Goal: Task Accomplishment & Management: Use online tool/utility

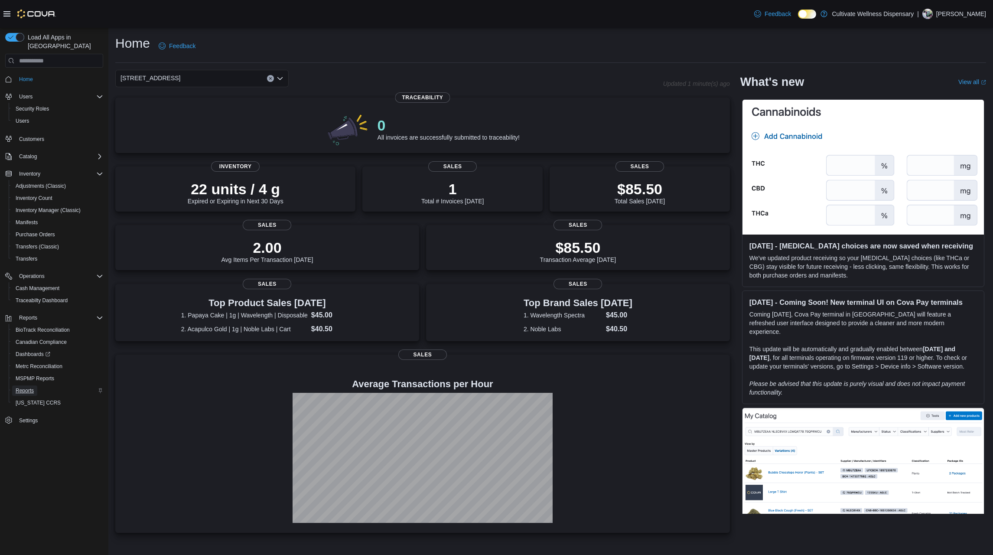
click at [30, 387] on span "Reports" at bounding box center [25, 390] width 18 height 7
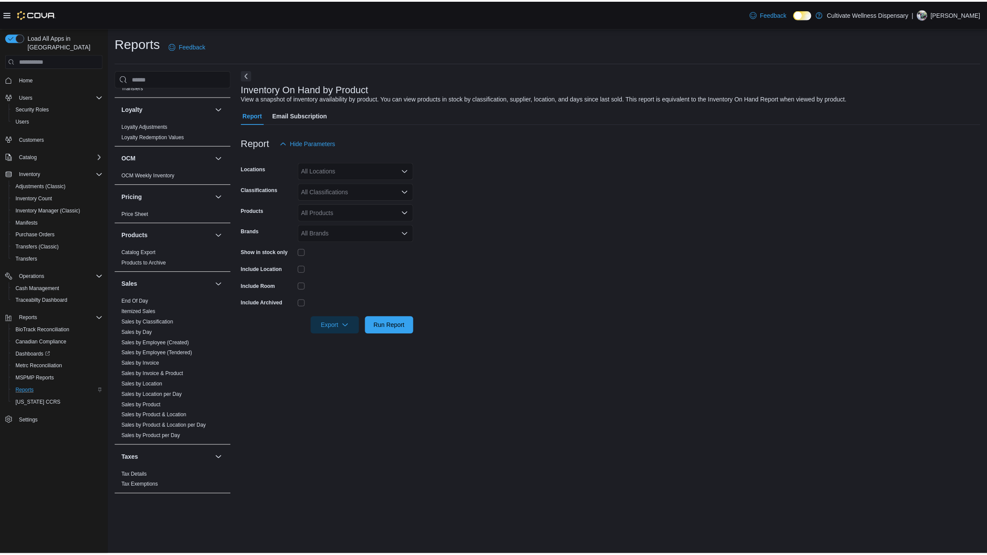
scroll to position [598, 0]
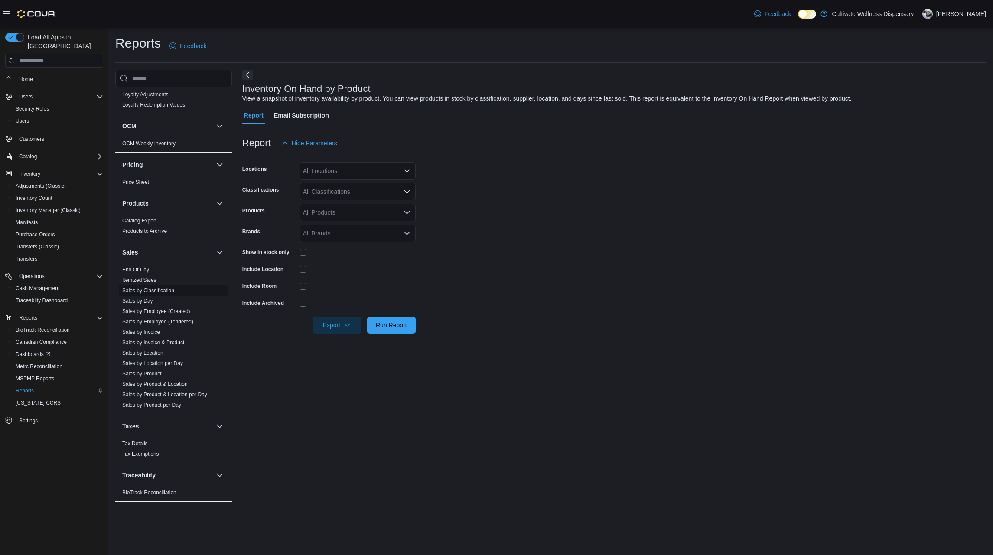
click at [158, 287] on link "Sales by Classification" at bounding box center [148, 290] width 52 height 6
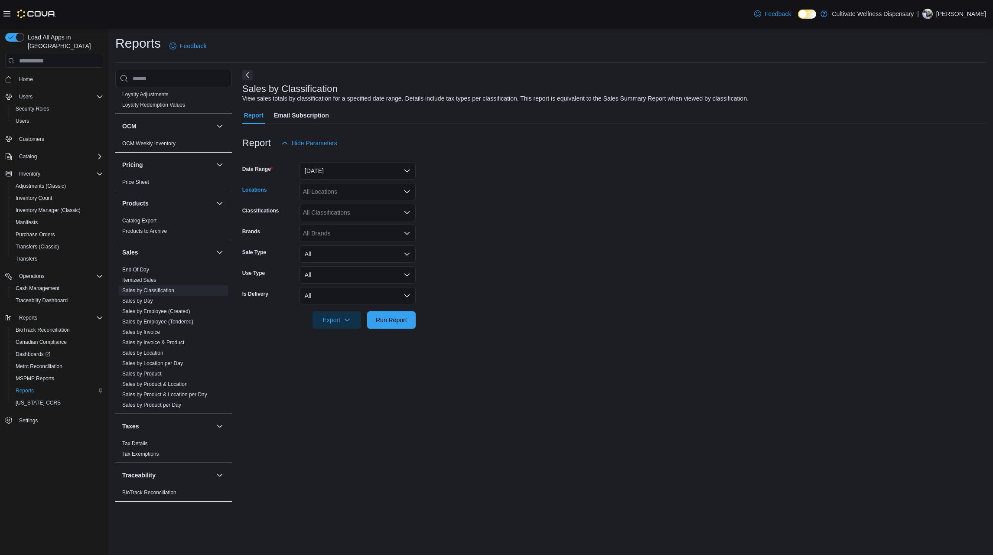
click at [366, 193] on div "All Locations" at bounding box center [358, 191] width 116 height 17
click at [357, 226] on button "[STREET_ADDRESS]" at bounding box center [358, 231] width 116 height 13
click at [402, 322] on span "Run Report" at bounding box center [391, 319] width 31 height 9
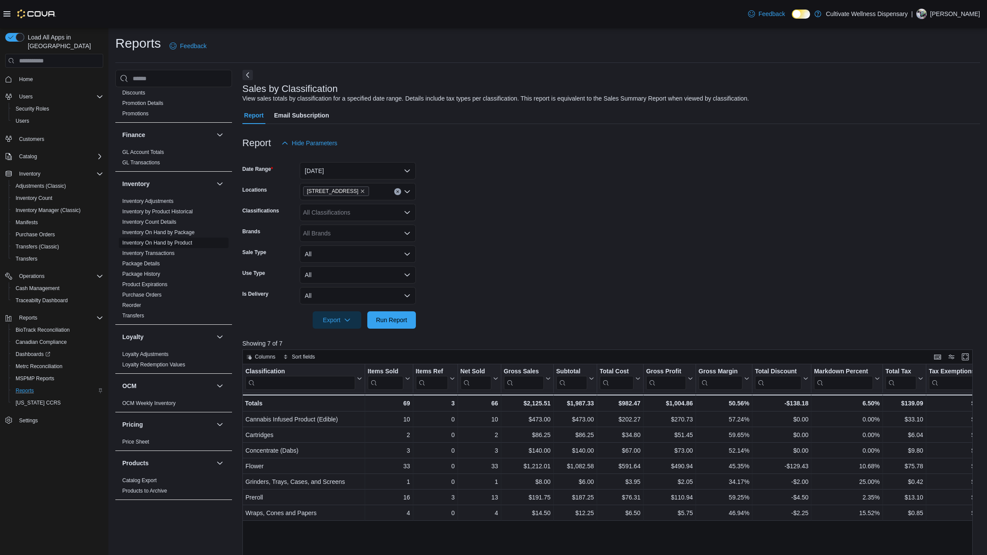
scroll to position [338, 0]
click at [351, 173] on button "Yesterday" at bounding box center [358, 170] width 116 height 17
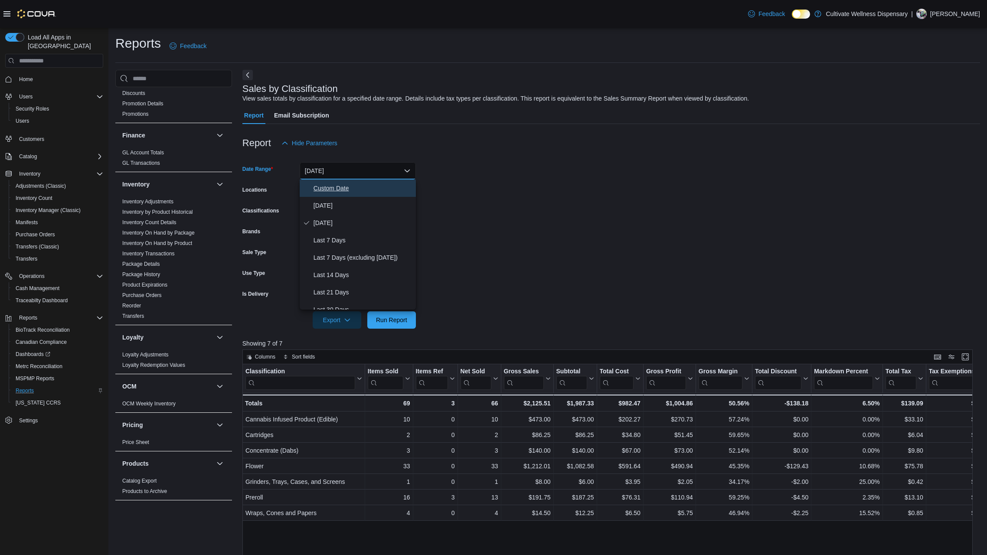
click at [335, 189] on span "Custom Date" at bounding box center [363, 188] width 99 height 10
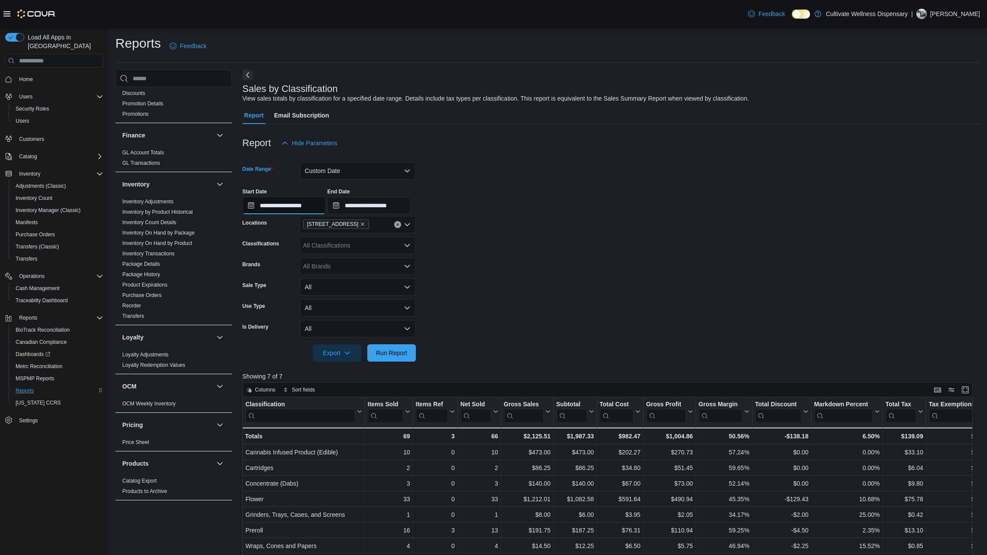
click at [266, 202] on input "**********" at bounding box center [283, 205] width 83 height 17
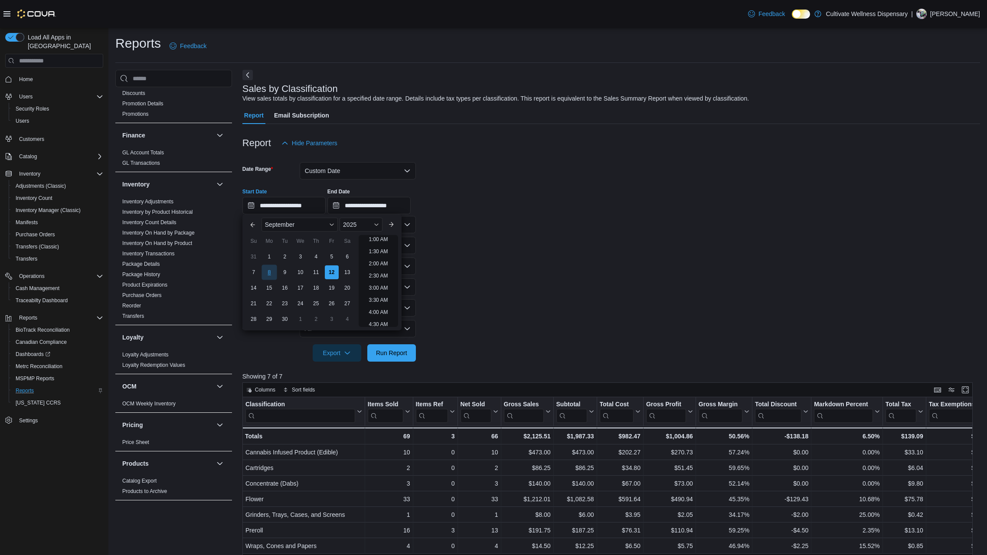
click at [268, 268] on div "8" at bounding box center [268, 272] width 15 height 15
type input "**********"
click at [436, 231] on form "**********" at bounding box center [611, 257] width 738 height 210
click at [401, 350] on span "Run Report" at bounding box center [391, 352] width 31 height 9
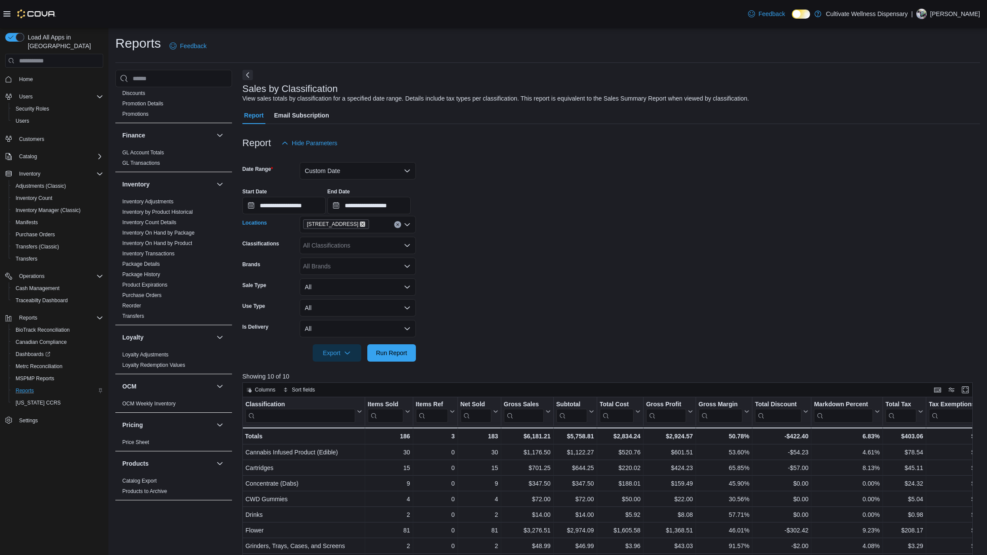
click at [365, 224] on icon "Remove 6690 U.S. Hwy 98 Hattiesburg, MS 39402 from selection in this group" at bounding box center [362, 223] width 3 height 3
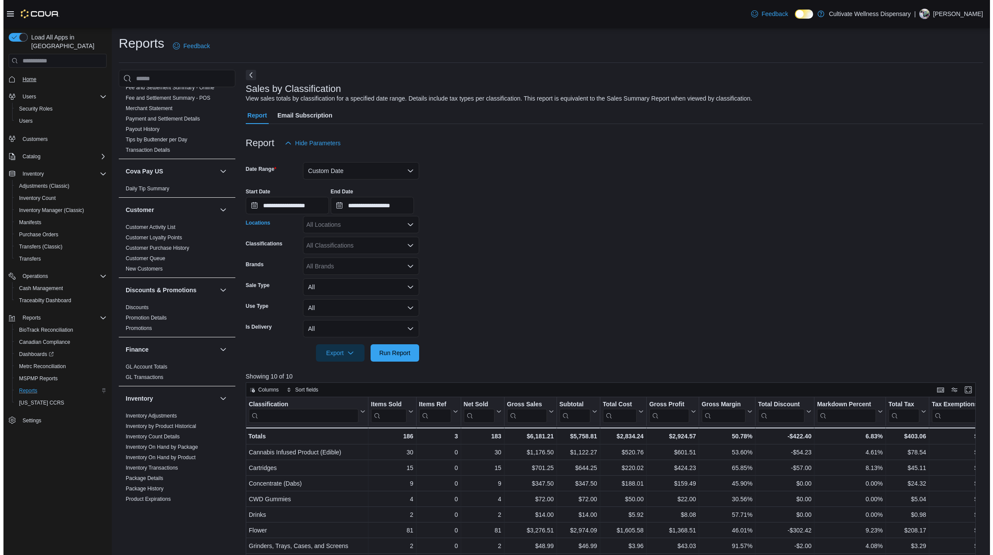
scroll to position [121, 0]
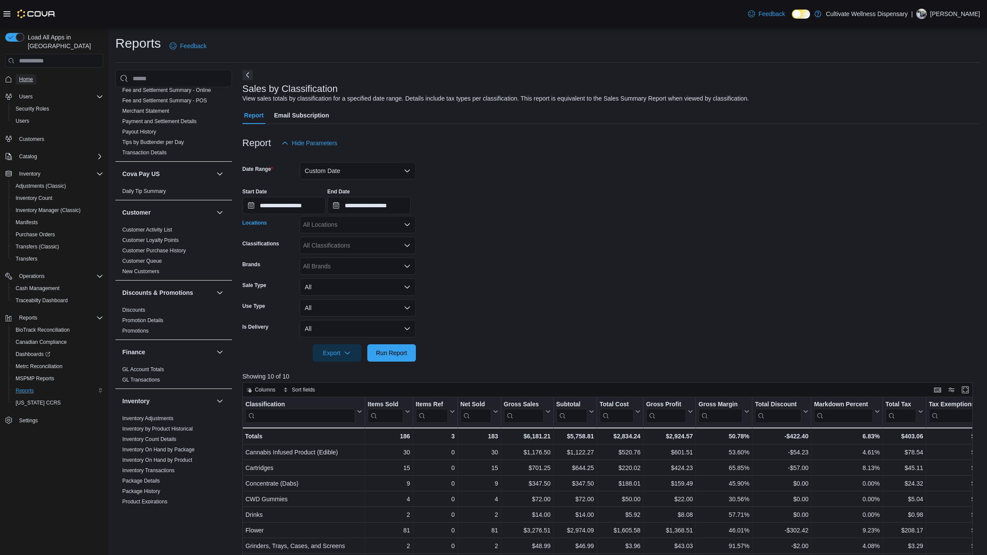
click at [26, 76] on span "Home" at bounding box center [26, 79] width 14 height 7
